Goal: Task Accomplishment & Management: Manage account settings

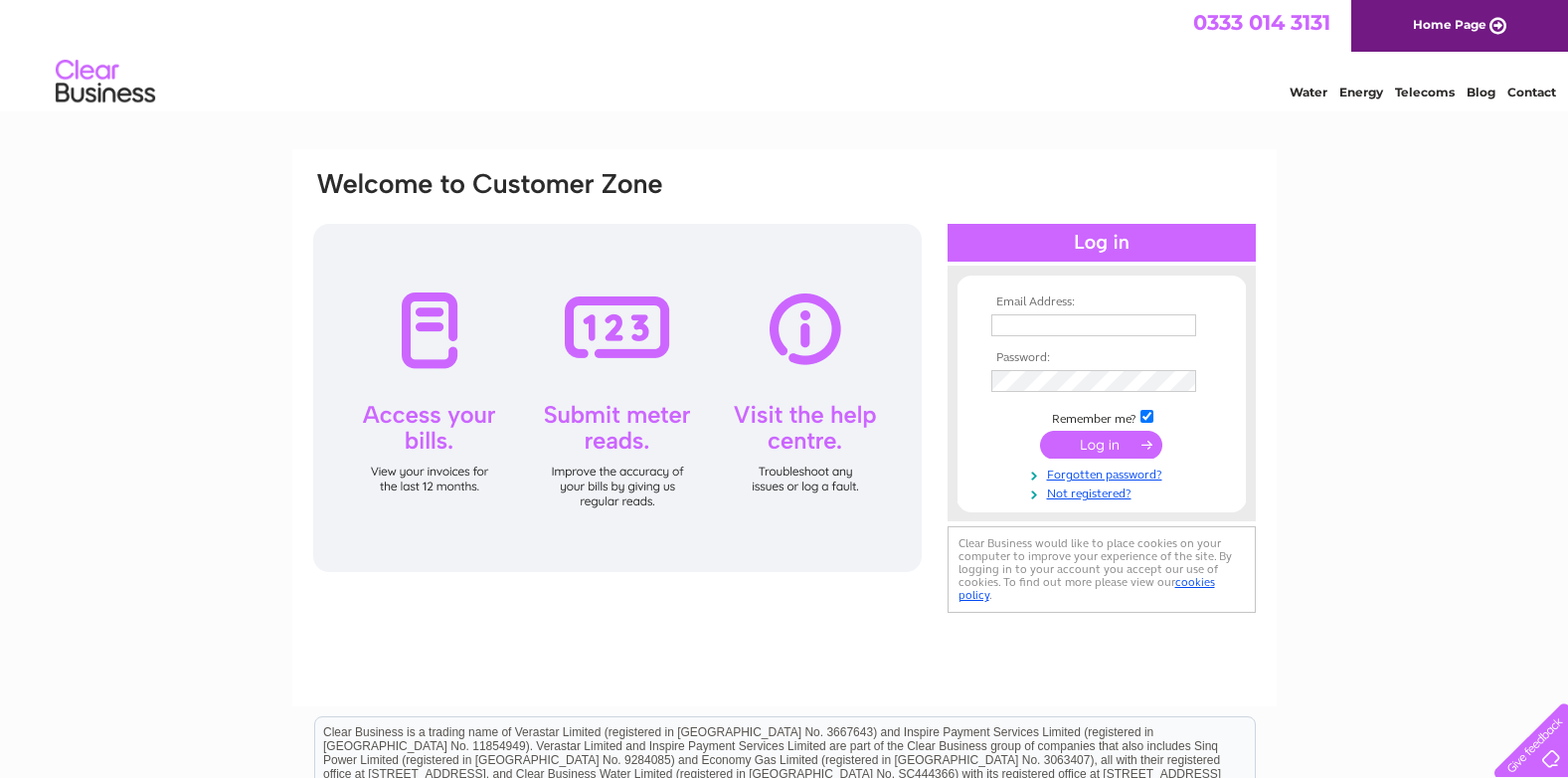
type input "[PERSON_NAME][EMAIL_ADDRESS][DOMAIN_NAME]"
click at [1125, 437] on input "submit" at bounding box center [1101, 445] width 122 height 28
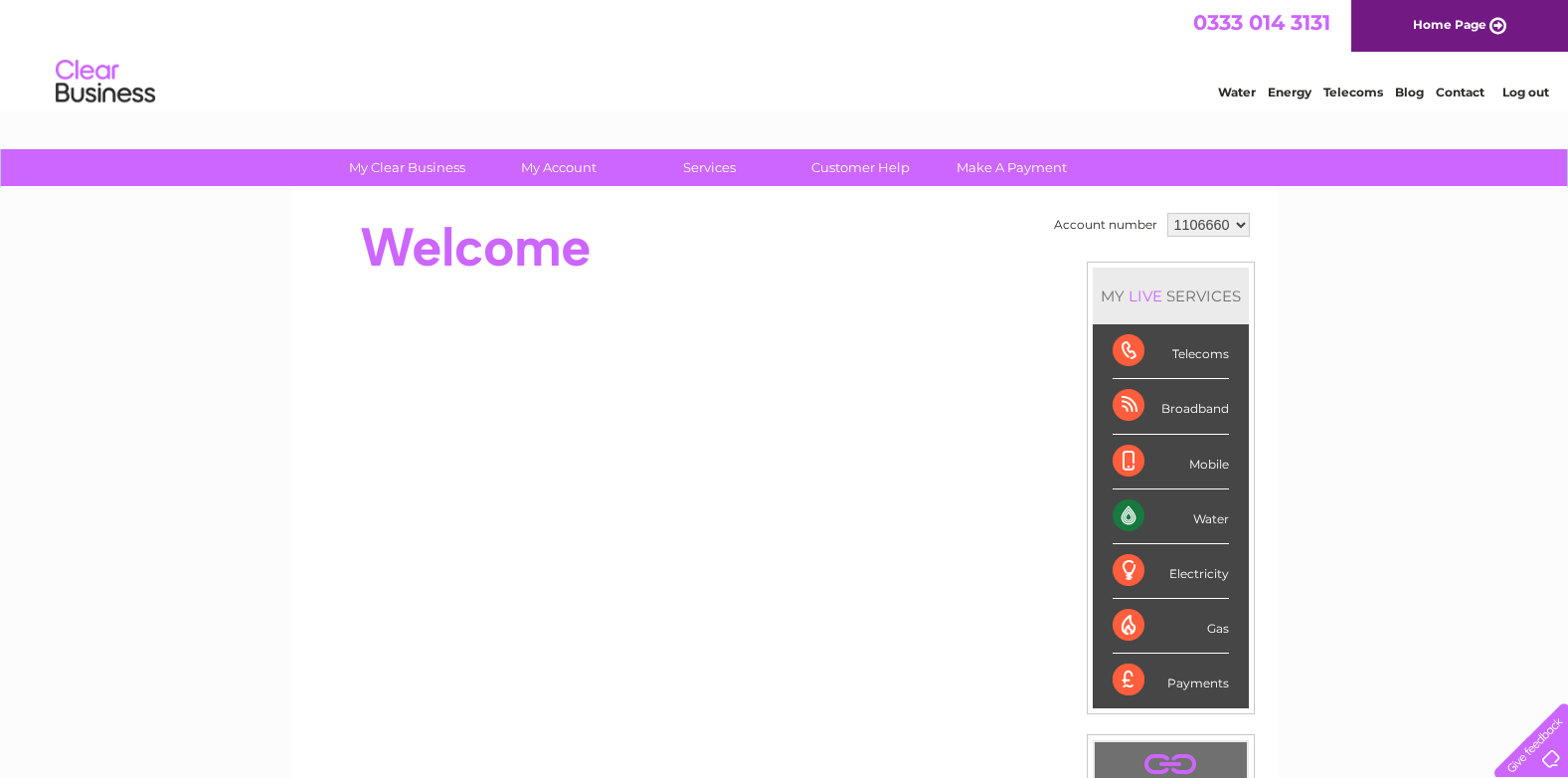
click at [1201, 519] on div "Water" at bounding box center [1171, 516] width 116 height 55
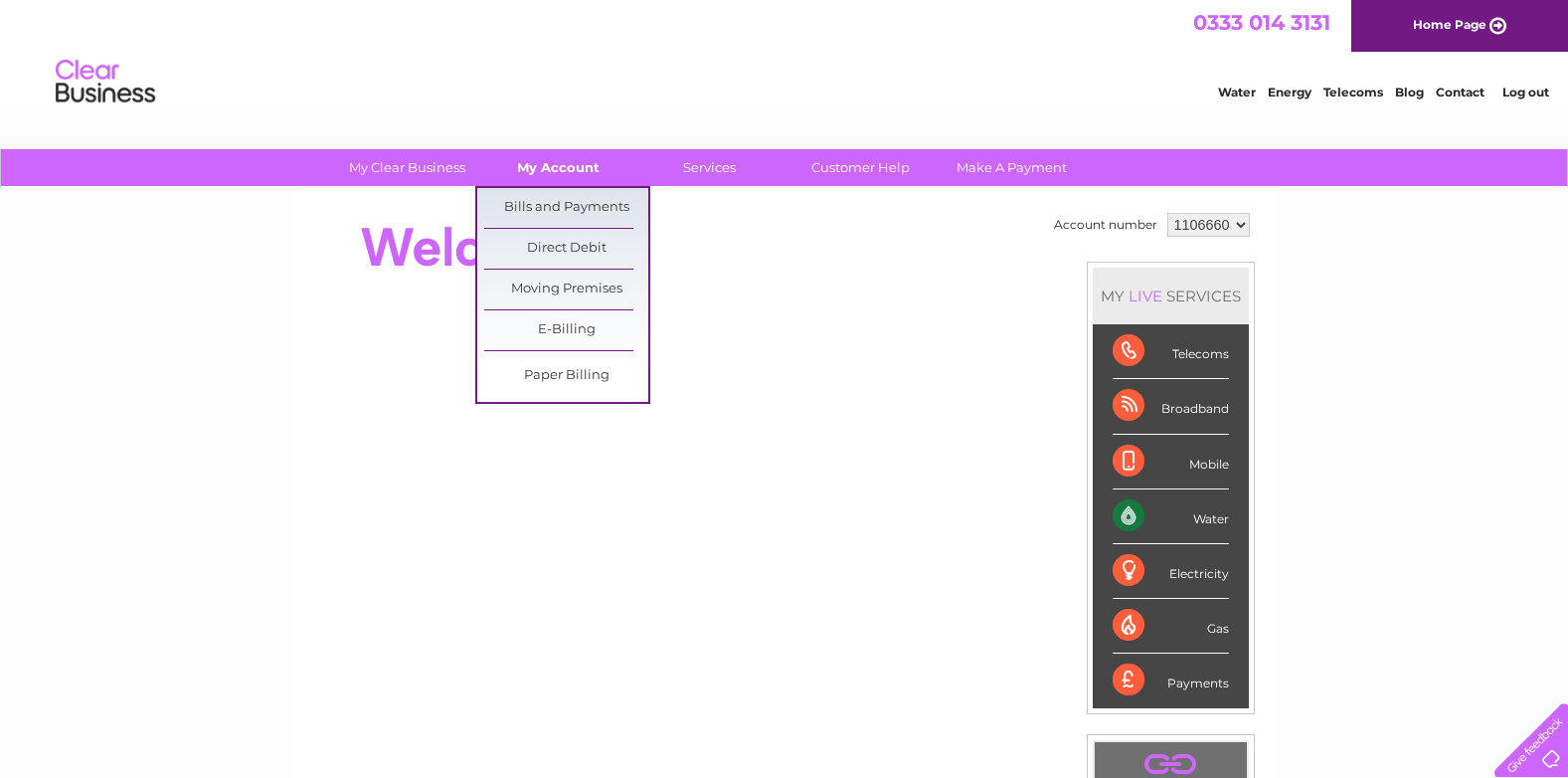
click at [560, 168] on link "My Account" at bounding box center [558, 167] width 164 height 37
click at [565, 207] on link "Bills and Payments" at bounding box center [566, 208] width 164 height 40
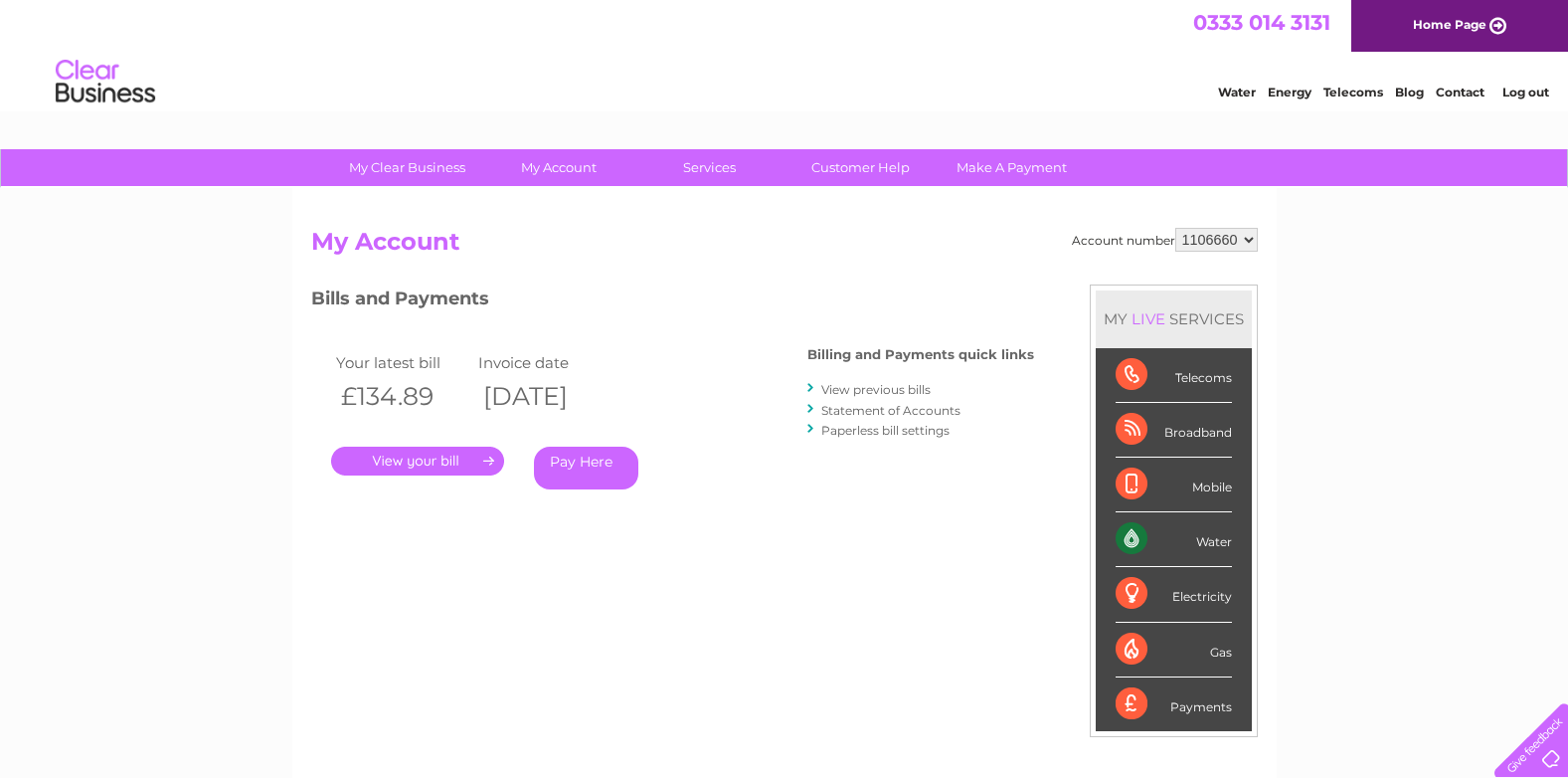
click at [409, 463] on link "." at bounding box center [417, 460] width 173 height 29
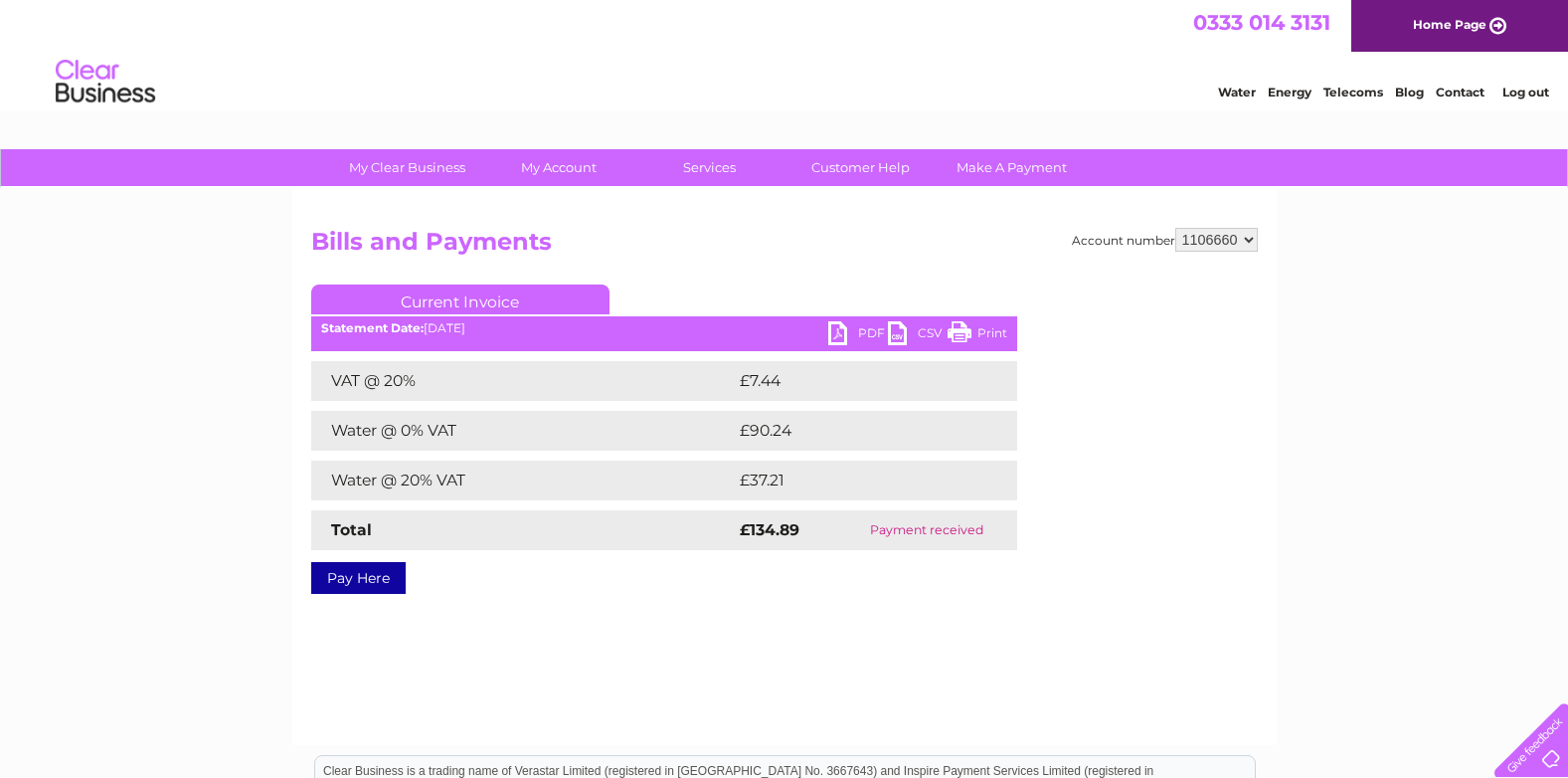
click at [964, 329] on link "Print" at bounding box center [978, 335] width 60 height 29
